Goal: Task Accomplishment & Management: Manage account settings

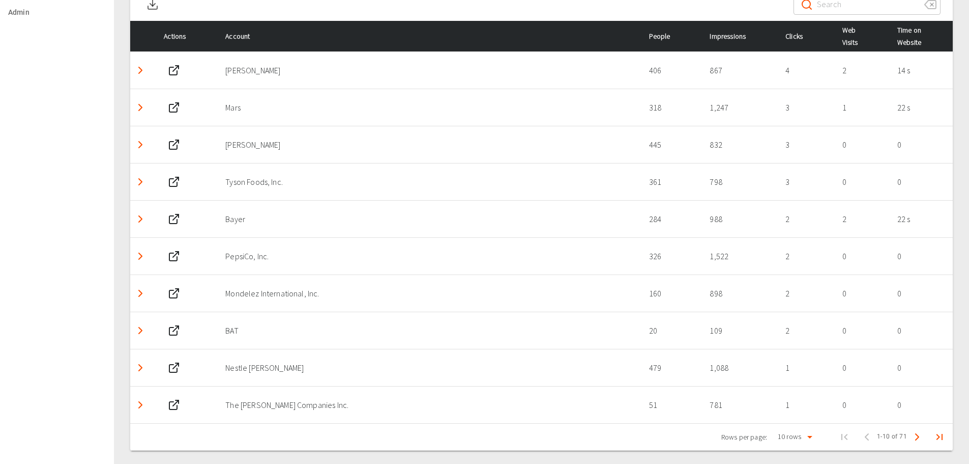
scroll to position [523, 0]
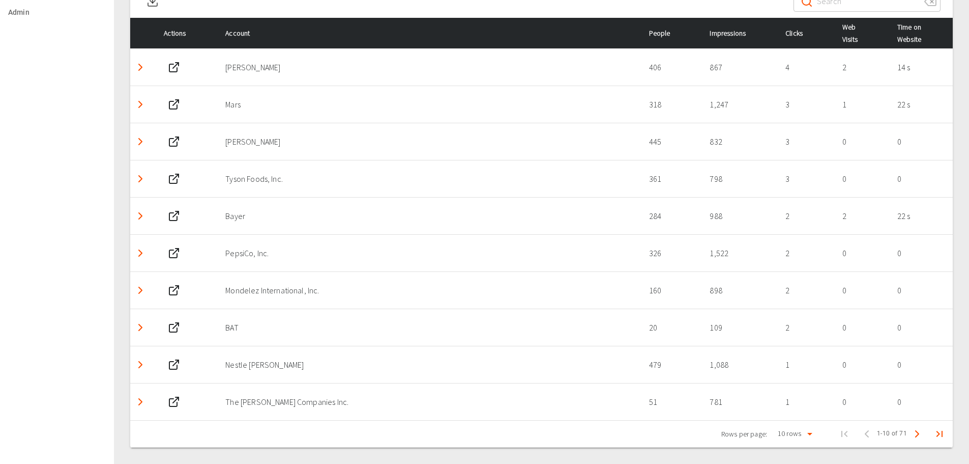
click at [142, 106] on icon "Detail panel visibility toggle" at bounding box center [140, 104] width 12 height 12
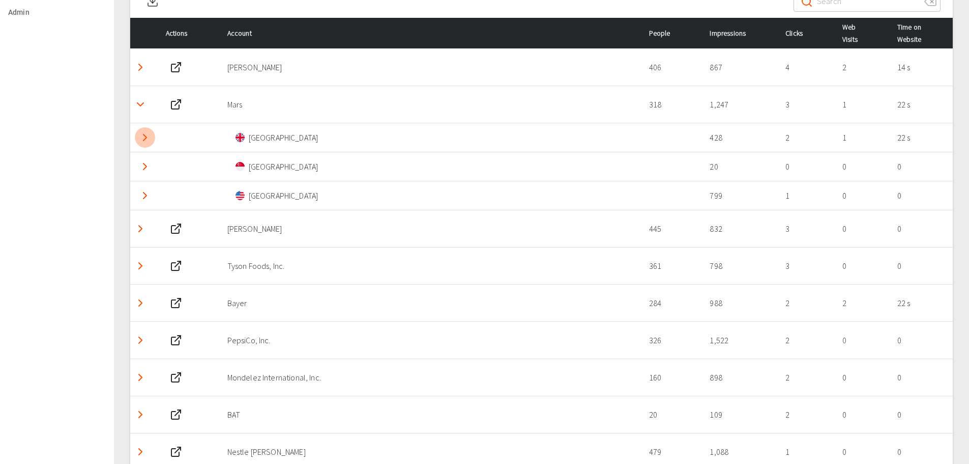
click at [148, 141] on icon "Detail panel visibility toggle" at bounding box center [145, 137] width 12 height 12
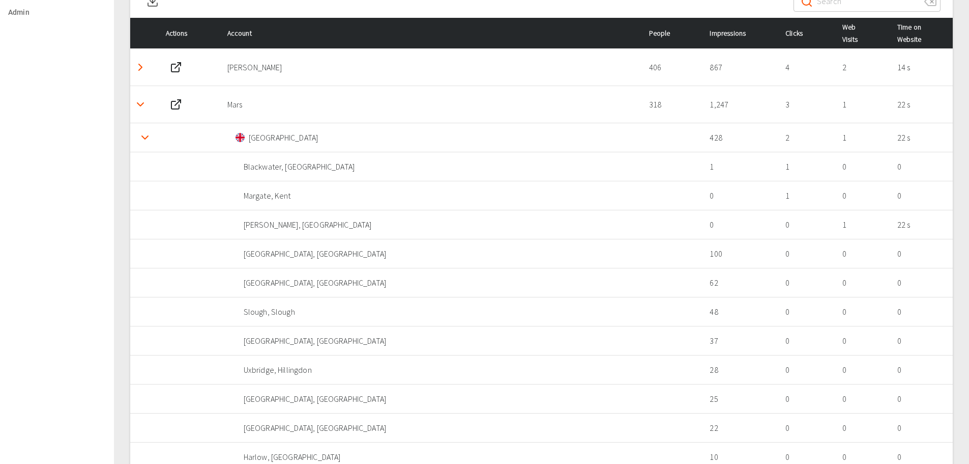
click at [138, 103] on polyline "Detail panel visibility toggle" at bounding box center [140, 104] width 6 height 3
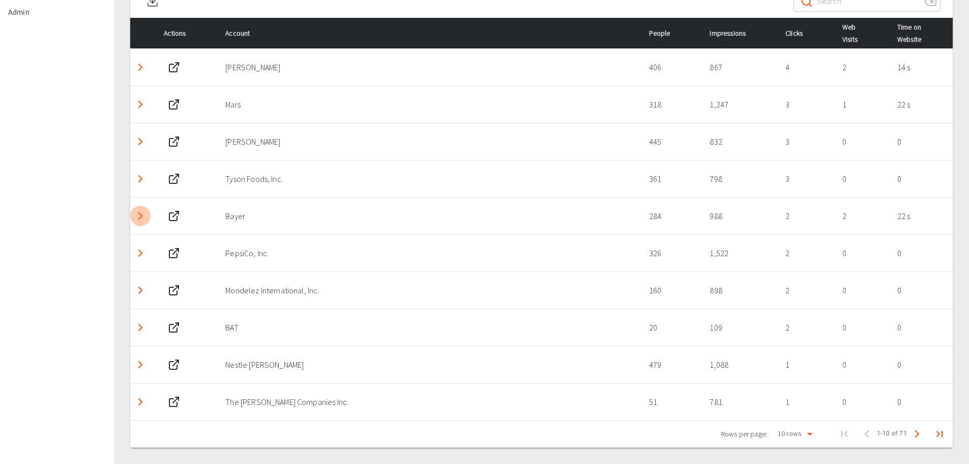
click at [140, 217] on polyline "Detail panel visibility toggle" at bounding box center [140, 216] width 3 height 6
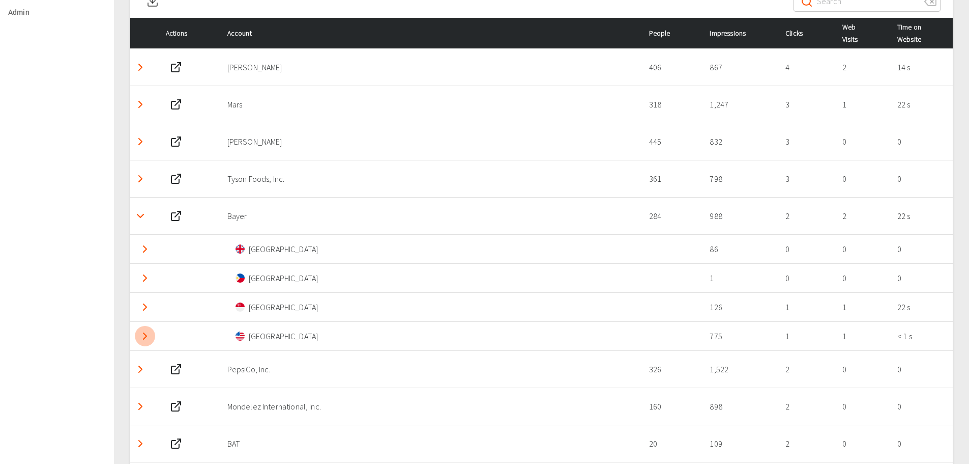
click at [146, 340] on icon "Detail panel visibility toggle" at bounding box center [145, 336] width 12 height 12
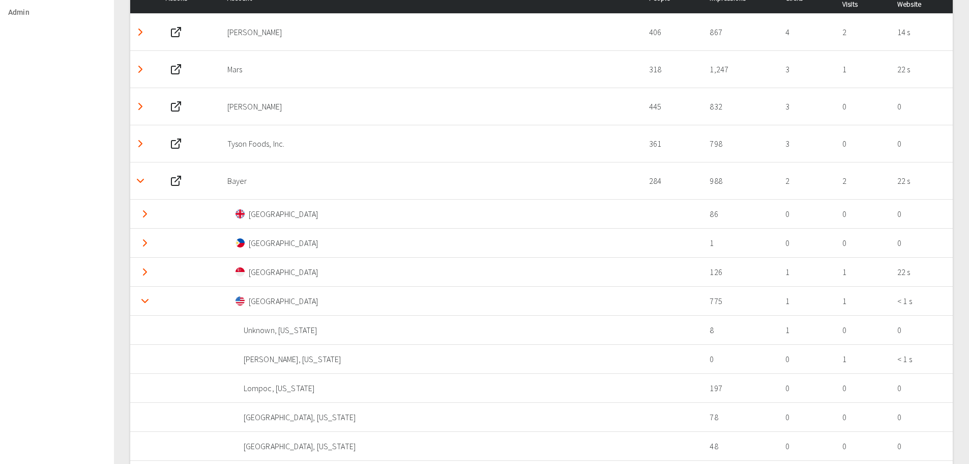
scroll to position [565, 0]
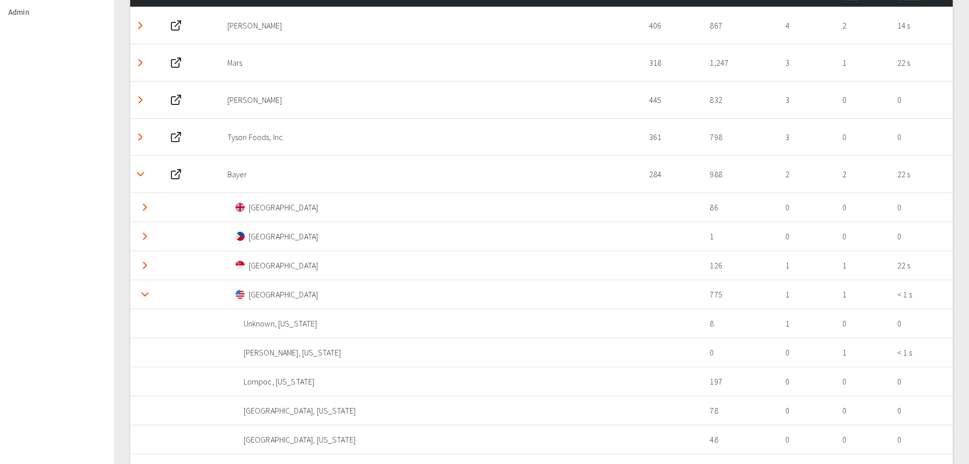
click at [142, 269] on icon "Detail panel visibility toggle" at bounding box center [145, 265] width 12 height 12
click at [145, 265] on icon "Detail panel visibility toggle" at bounding box center [145, 265] width 12 height 12
click at [146, 289] on icon "Detail panel visibility toggle" at bounding box center [145, 294] width 12 height 12
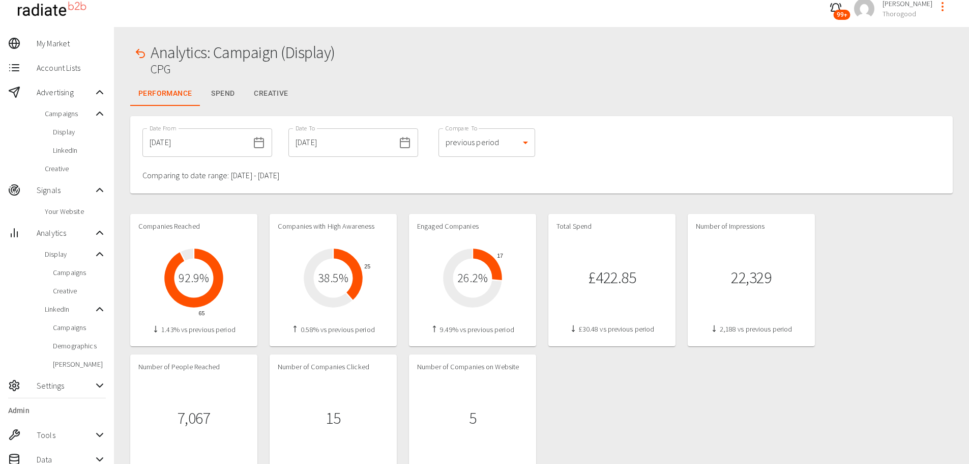
scroll to position [0, 0]
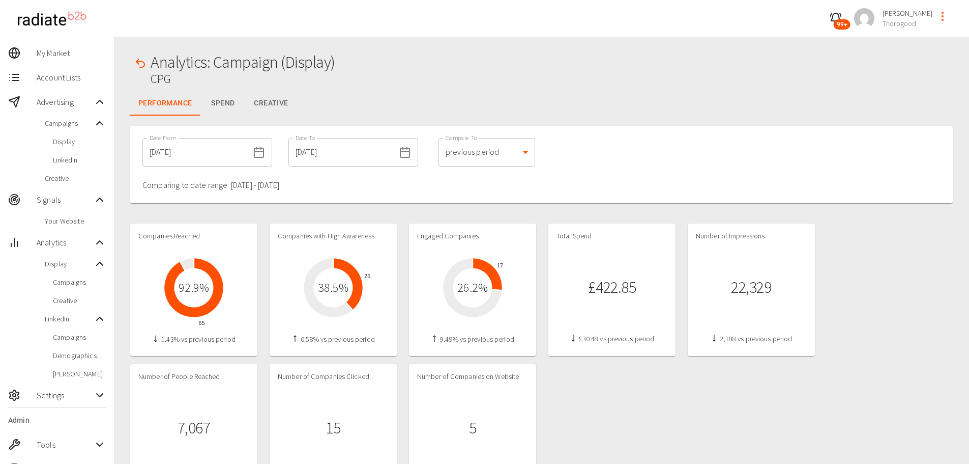
click at [548, 203] on div at bounding box center [541, 208] width 823 height 10
click at [270, 103] on button "Creative" at bounding box center [271, 103] width 50 height 24
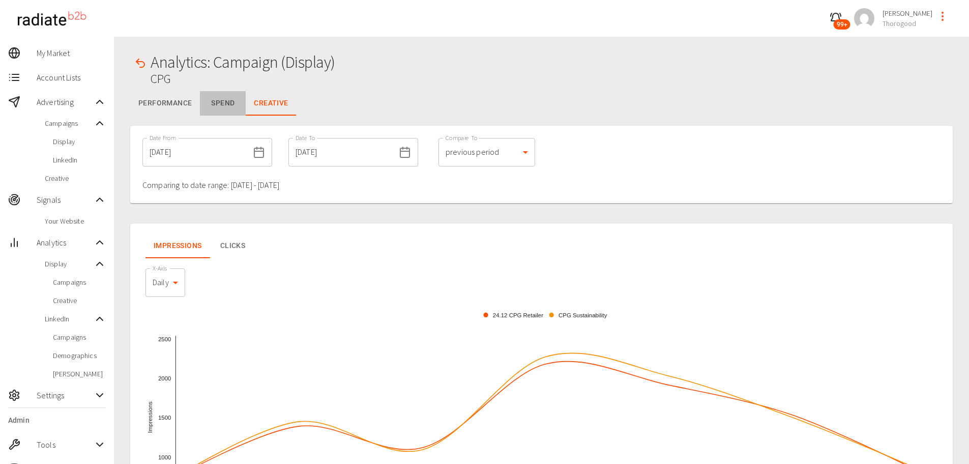
click at [216, 103] on button "Spend" at bounding box center [223, 103] width 46 height 24
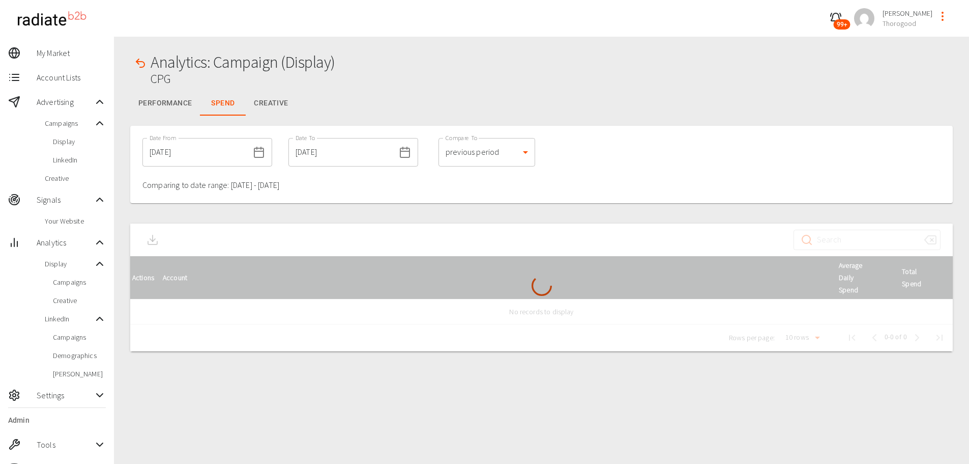
click at [153, 102] on button "Performance" at bounding box center [165, 103] width 70 height 24
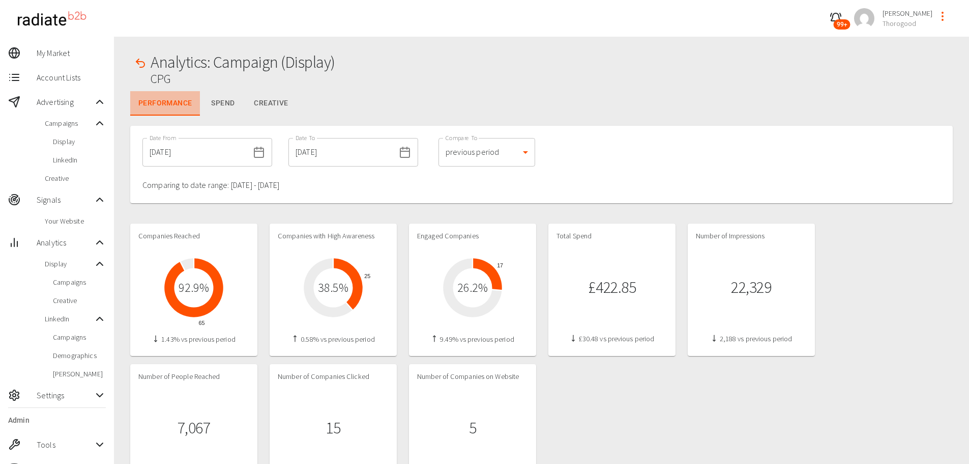
click at [153, 102] on button "Performance" at bounding box center [165, 103] width 70 height 24
click at [141, 59] on icon "button" at bounding box center [140, 63] width 12 height 12
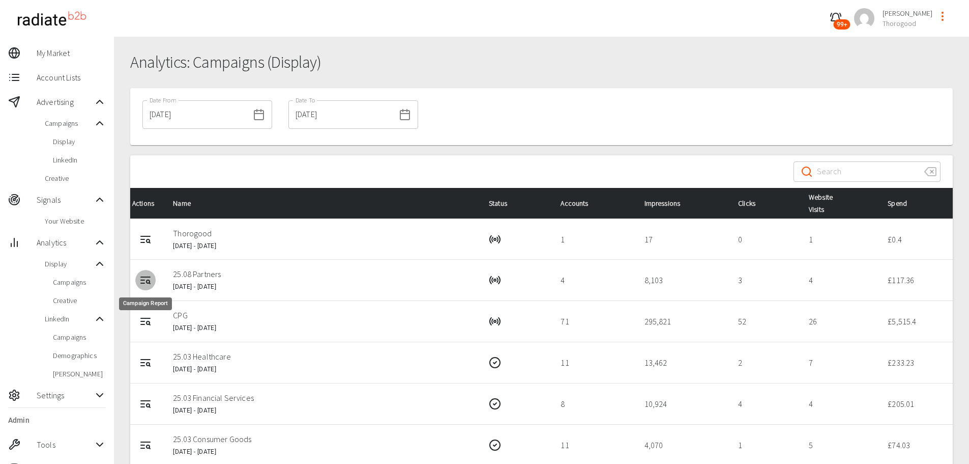
click at [147, 277] on icon "Campaign Report" at bounding box center [145, 277] width 9 height 0
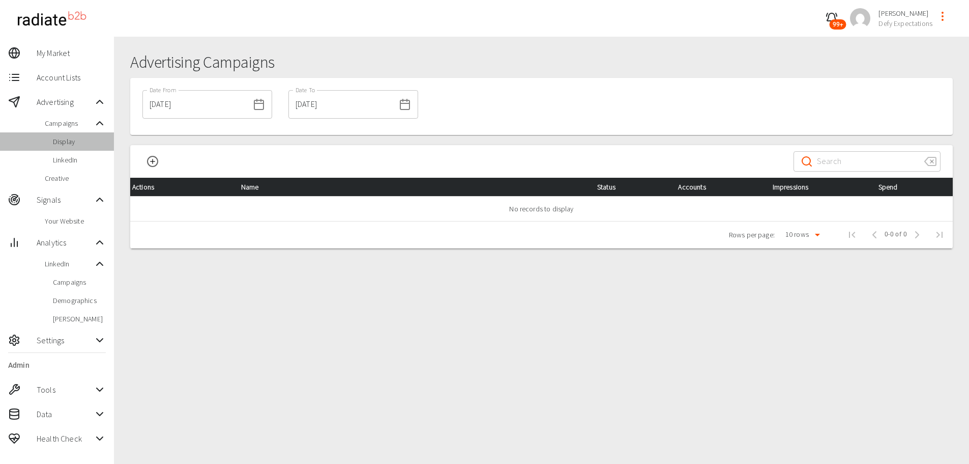
click at [84, 145] on span "Display" at bounding box center [79, 141] width 53 height 10
click at [943, 16] on circle "profile-menu" at bounding box center [942, 16] width 1 height 1
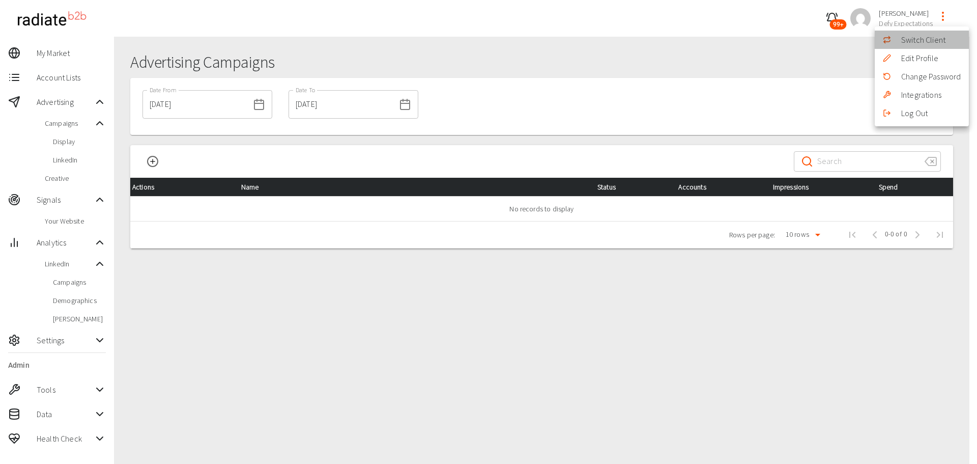
click at [930, 36] on li "Switch Client" at bounding box center [922, 40] width 94 height 18
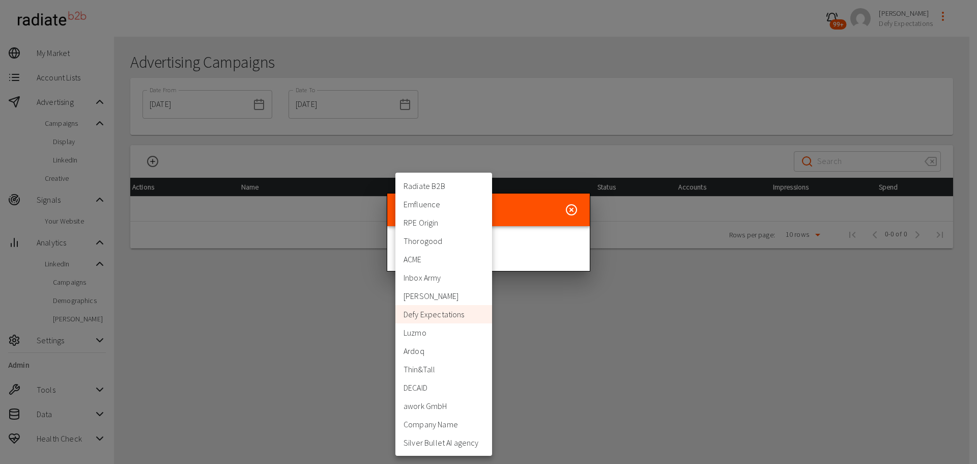
click at [467, 248] on body "99+ Riaz Kanani Defy Expectations My Market Account Lists Advertising Campaigns…" at bounding box center [488, 250] width 977 height 500
click at [424, 245] on li "Thorogood" at bounding box center [443, 241] width 97 height 18
type input "332"
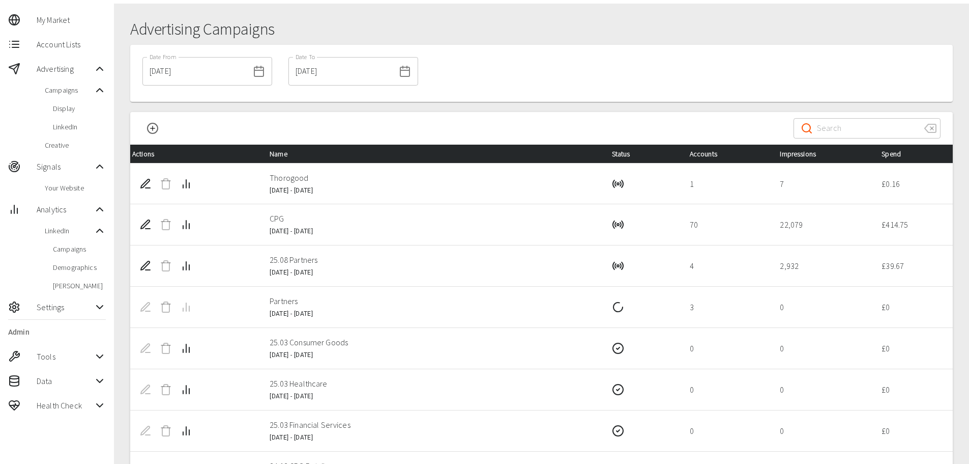
scroll to position [51, 0]
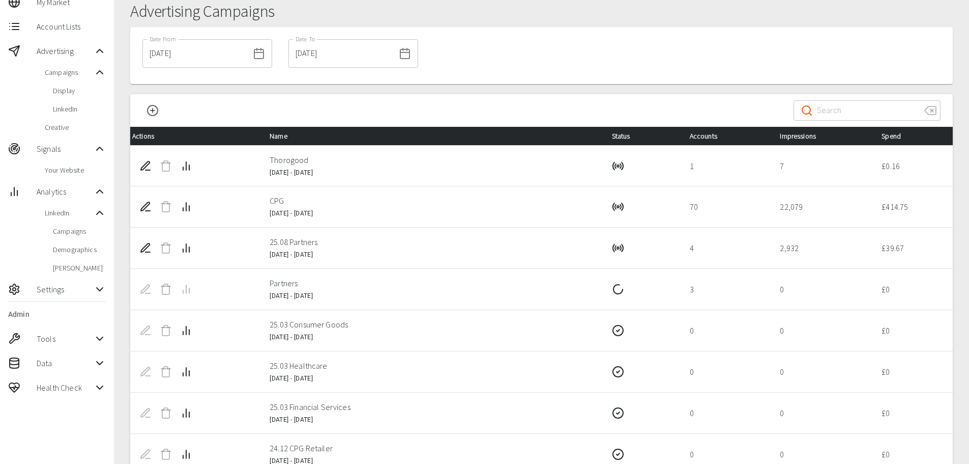
click at [279, 284] on p "Partners" at bounding box center [433, 283] width 326 height 12
copy p "Partners"
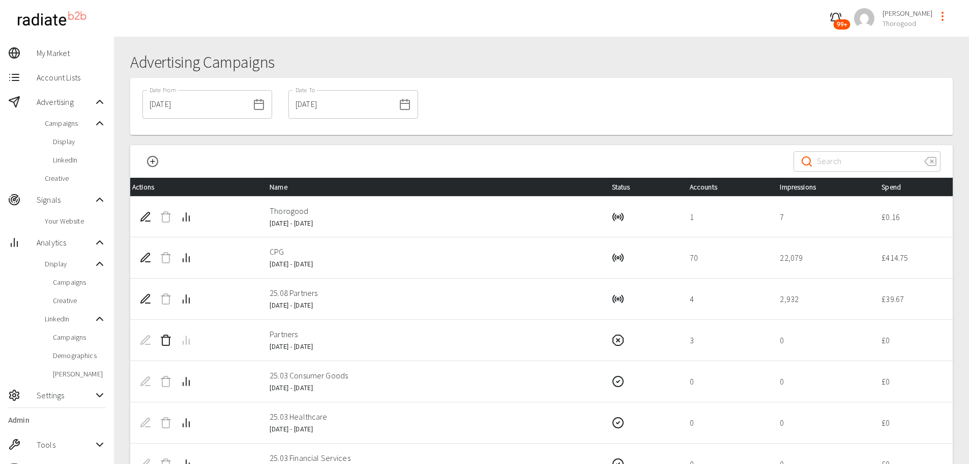
drag, startPoint x: 334, startPoint y: 304, endPoint x: 342, endPoint y: 307, distance: 8.7
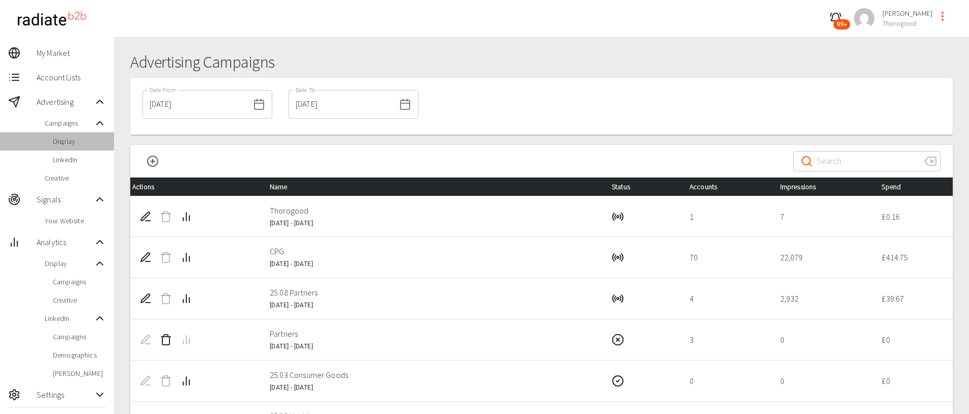
click at [55, 138] on span "Display" at bounding box center [79, 141] width 53 height 10
click at [163, 338] on icon "Delete Campaign" at bounding box center [166, 340] width 12 height 12
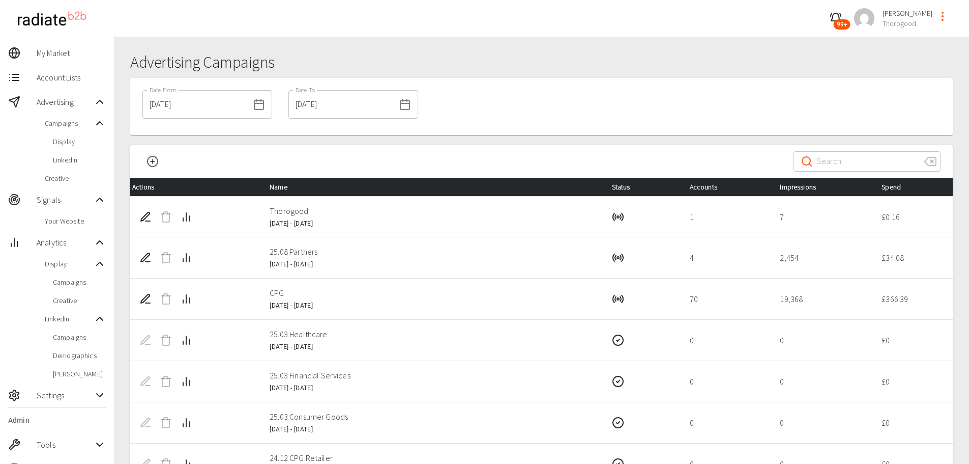
click at [403, 306] on td "CPG 18 May 2025 - 31 Oct 2025" at bounding box center [433, 298] width 342 height 41
